Goal: Communication & Community: Answer question/provide support

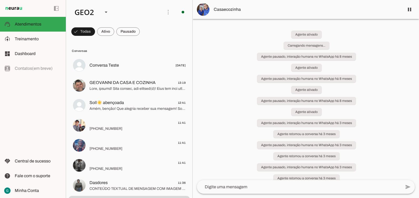
scroll to position [648, 0]
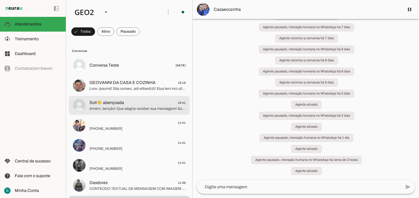
click at [171, 100] on span "Soll☀️ abençoada 12:41" at bounding box center [137, 102] width 96 height 7
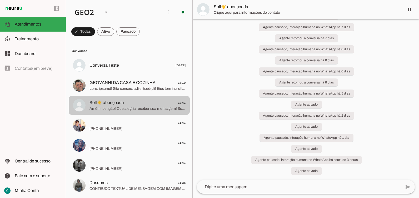
scroll to position [648, 0]
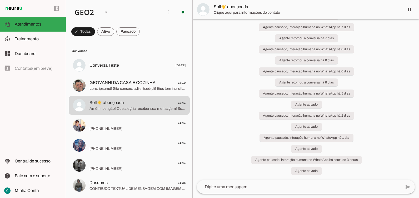
click at [233, 82] on div "Agente ativado Carregando mensagens... Agente pausado, interação humana no What…" at bounding box center [306, 99] width 226 height 161
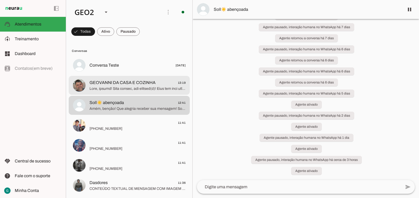
click at [98, 75] on md-item "GEOVANNI DA CASA E COZINHA 13:19" at bounding box center [129, 65] width 121 height 19
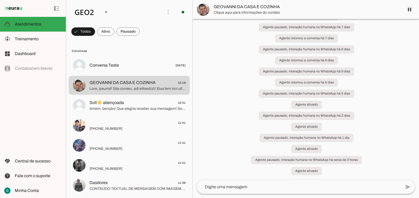
click at [228, 91] on div "Agente ativado Carregando mensagens... Agente pausado, interação humana no What…" at bounding box center [306, 99] width 226 height 161
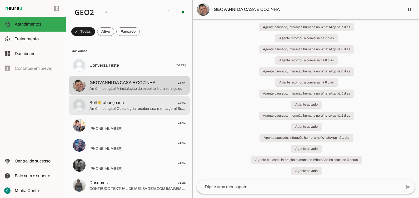
click at [139, 107] on span "Amém, benção! Que alegria receber sua mensagem! Sou a assistente virtual da [PE…" at bounding box center [137, 108] width 96 height 5
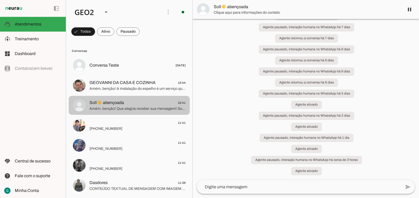
scroll to position [648, 0]
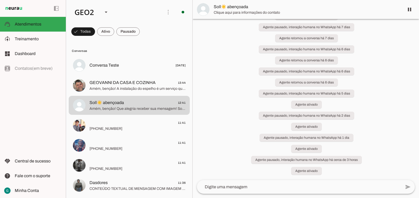
click at [232, 75] on div "Agente ativado Carregando mensagens... Agente pausado, interação humana no What…" at bounding box center [306, 99] width 226 height 161
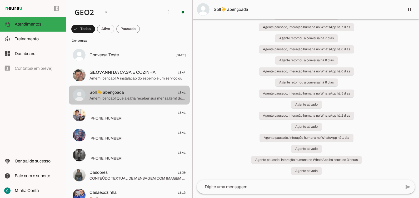
scroll to position [79, 0]
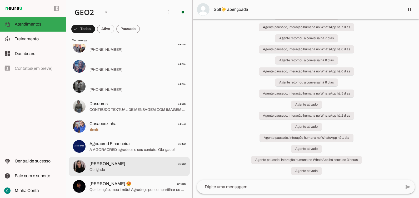
click at [106, 168] on span "Obrigado" at bounding box center [137, 169] width 96 height 5
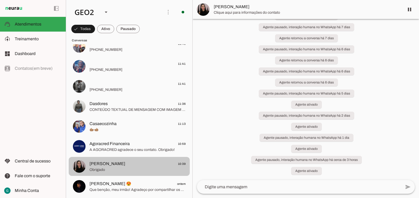
scroll to position [648, 0]
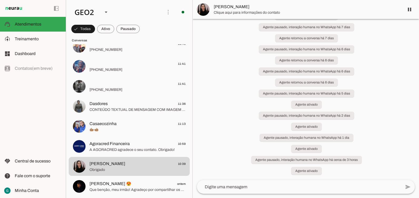
click at [221, 9] on span "[PERSON_NAME]" at bounding box center [307, 7] width 186 height 6
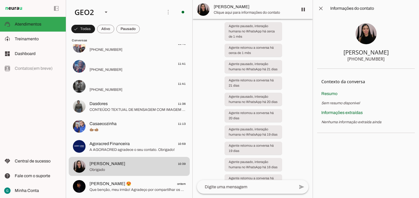
scroll to position [1116, 0]
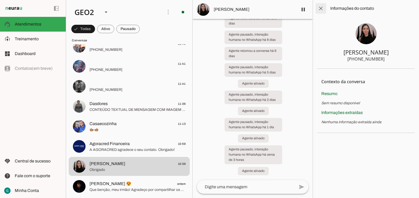
click at [324, 6] on span at bounding box center [320, 8] width 13 height 13
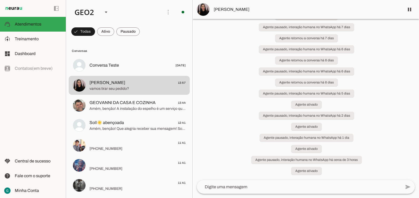
click at [226, 111] on div "Agente ativado Carregando mensagens... Agente pausado, interação humana no What…" at bounding box center [306, 99] width 226 height 161
